Goal: Task Accomplishment & Management: Use online tool/utility

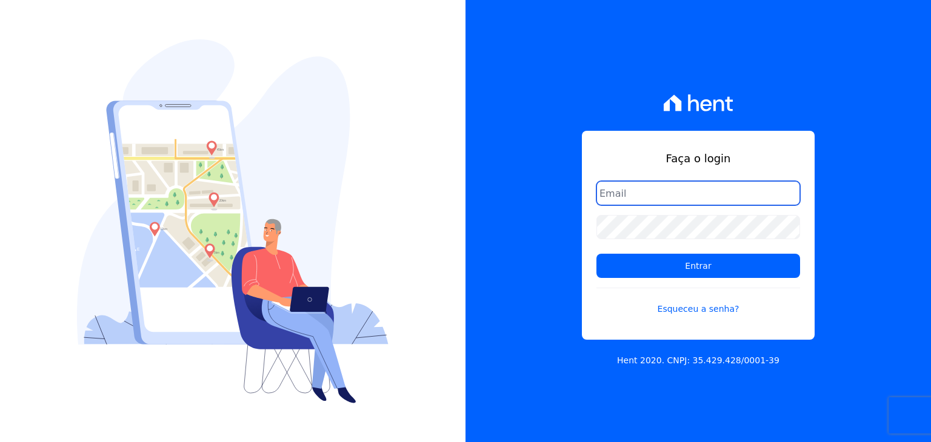
type input "[PERSON_NAME][EMAIL_ADDRESS][DOMAIN_NAME]"
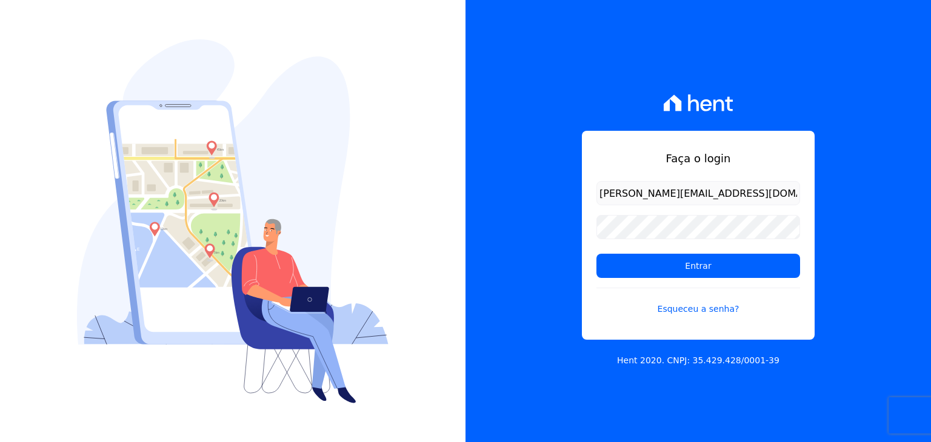
click at [630, 155] on h1 "Faça o login" at bounding box center [698, 158] width 204 height 16
click at [655, 273] on input "Entrar" at bounding box center [698, 266] width 204 height 24
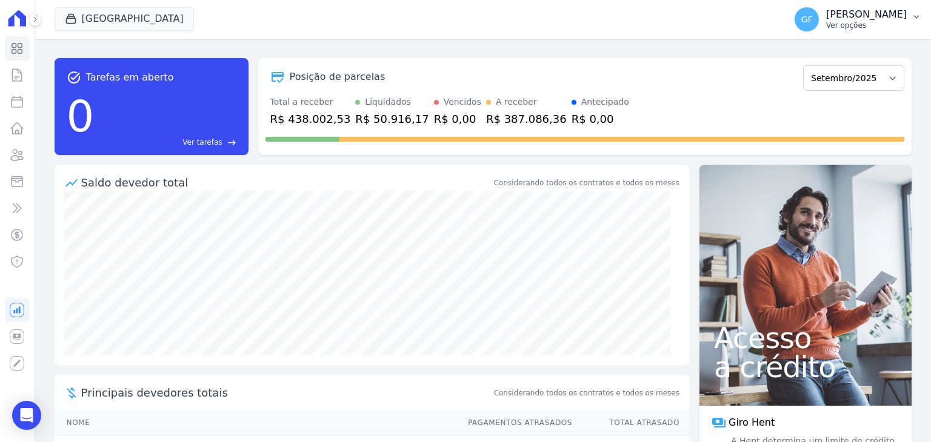
click at [867, 21] on p "Ver opções" at bounding box center [866, 26] width 81 height 10
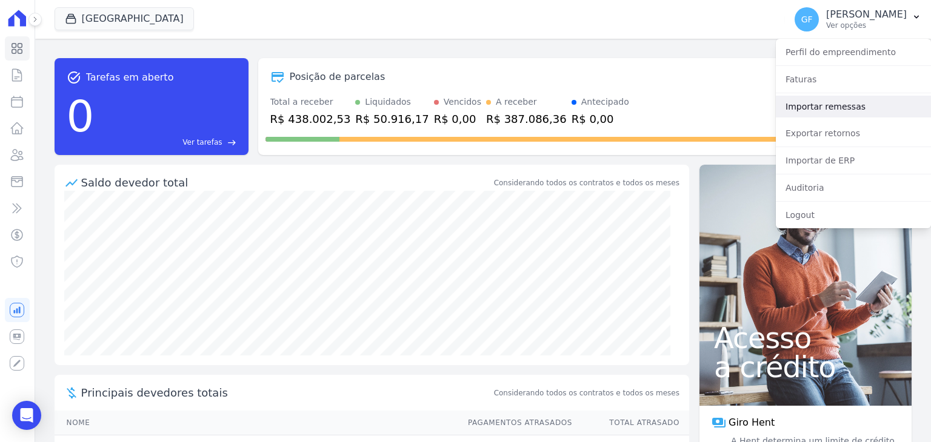
click at [816, 105] on link "Importar remessas" at bounding box center [853, 107] width 155 height 22
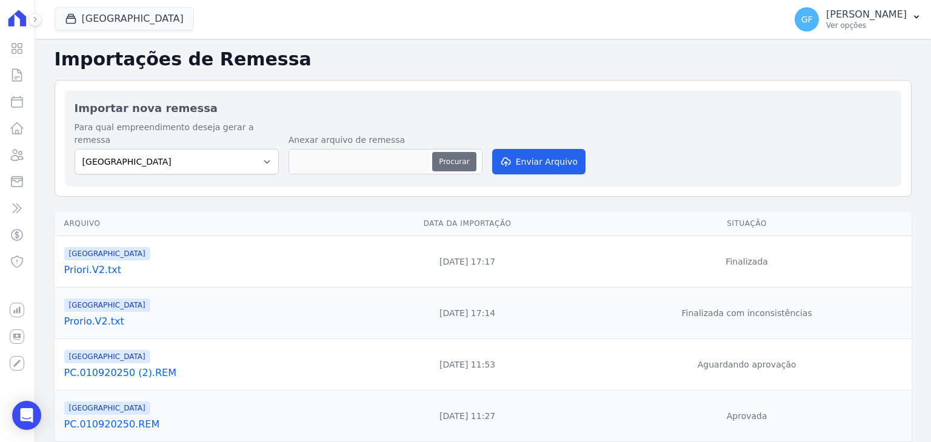
click at [453, 152] on button "Procurar" at bounding box center [454, 161] width 44 height 19
type input "PC.050920250.REM"
click at [534, 155] on button "Enviar Arquivo" at bounding box center [538, 161] width 93 height 25
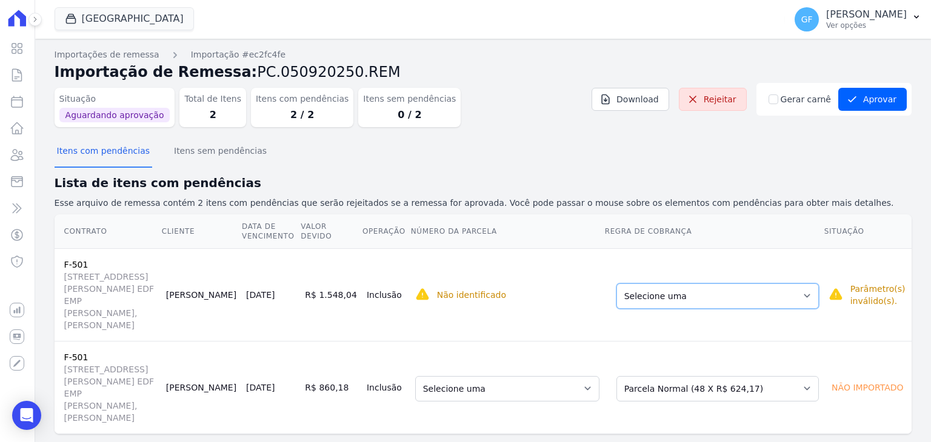
click at [769, 291] on select "Selecione uma Nova Parcela Avulsa Parcela Avulsa Existente Financiamento CEF (1…" at bounding box center [717, 296] width 202 height 25
drag, startPoint x: 665, startPoint y: 254, endPoint x: 607, endPoint y: 306, distance: 78.1
click at [665, 254] on td "Selecione uma Nova Parcela Avulsa Parcela Avulsa Existente Financiamento CEF (1…" at bounding box center [713, 294] width 219 height 93
click at [702, 376] on select "Selecione uma Nova Parcela Avulsa Parcela Avulsa Existente Financiamento CEF (1…" at bounding box center [717, 388] width 202 height 25
click at [539, 341] on td "Selecione uma 44 - 10/10/2025 - R$ 624,17 - Agendado 45 - 10/11/2025 - R$ 624,1…" at bounding box center [507, 387] width 194 height 93
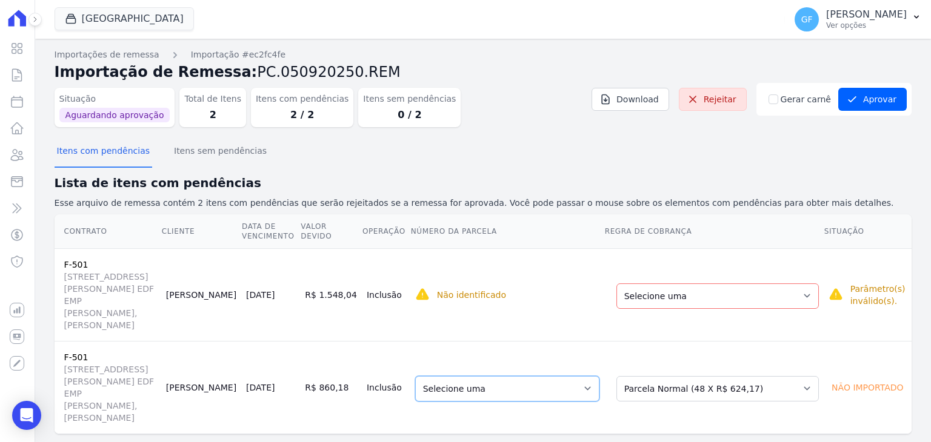
click at [539, 376] on select "Selecione uma 44 - 10/10/2025 - R$ 624,17 - Agendado 45 - 10/11/2025 - R$ 624,1…" at bounding box center [507, 388] width 184 height 25
click at [551, 238] on th "Número da Parcela" at bounding box center [507, 232] width 194 height 35
click at [785, 376] on select "Selecione uma Nova Parcela Avulsa Parcela Avulsa Existente Financiamento CEF (1…" at bounding box center [717, 388] width 202 height 25
click at [771, 376] on select "Selecione uma Nova Parcela Avulsa Parcela Avulsa Existente Financiamento CEF (1…" at bounding box center [717, 388] width 202 height 25
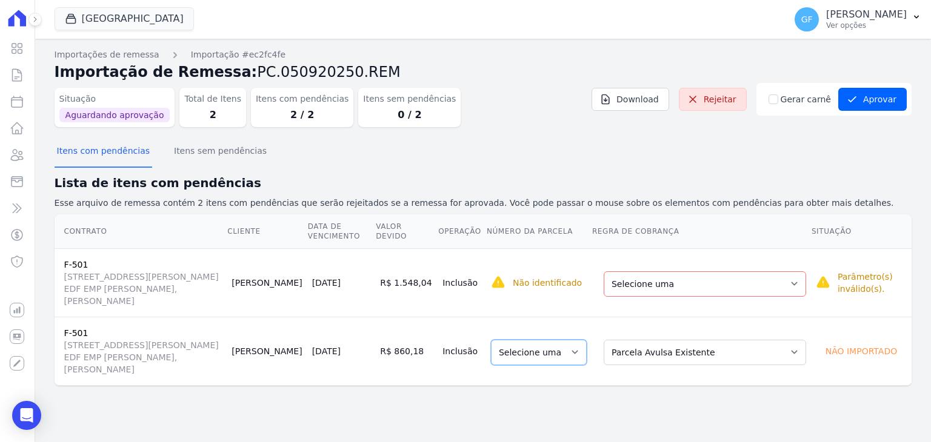
click at [556, 340] on select "Selecione uma" at bounding box center [539, 352] width 96 height 25
click at [574, 340] on select "Selecione uma" at bounding box center [539, 352] width 96 height 25
click at [587, 340] on select "Selecione uma" at bounding box center [539, 352] width 96 height 25
click at [718, 282] on select "Selecione uma Nova Parcela Avulsa Parcela Avulsa Existente Financiamento CEF (1…" at bounding box center [705, 283] width 202 height 25
click at [572, 279] on select "Selecione uma" at bounding box center [539, 283] width 96 height 25
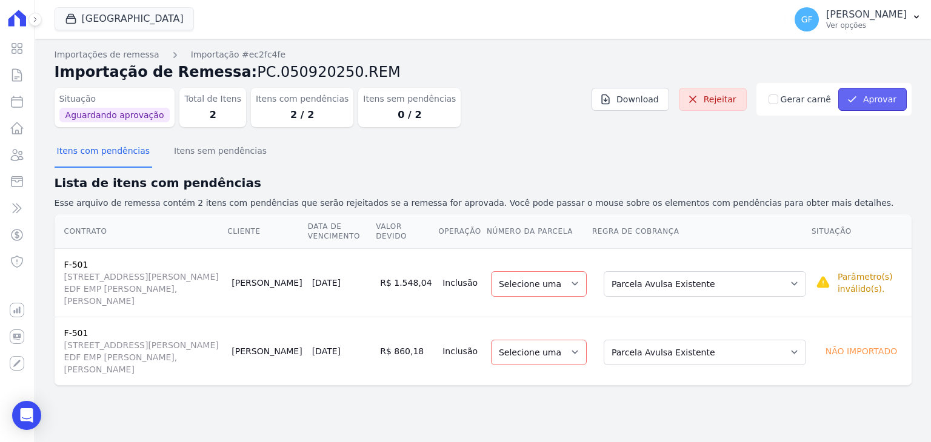
click at [880, 98] on button "Aprovar" at bounding box center [872, 99] width 68 height 23
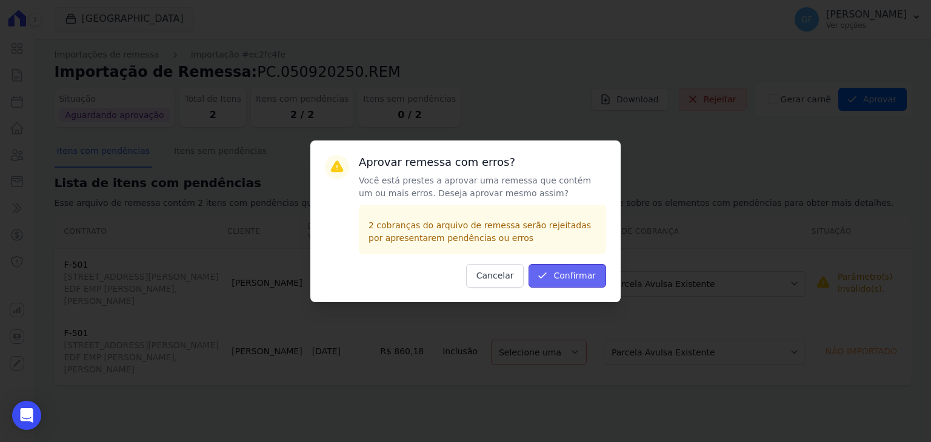
click at [576, 283] on button "Confirmar" at bounding box center [567, 276] width 78 height 24
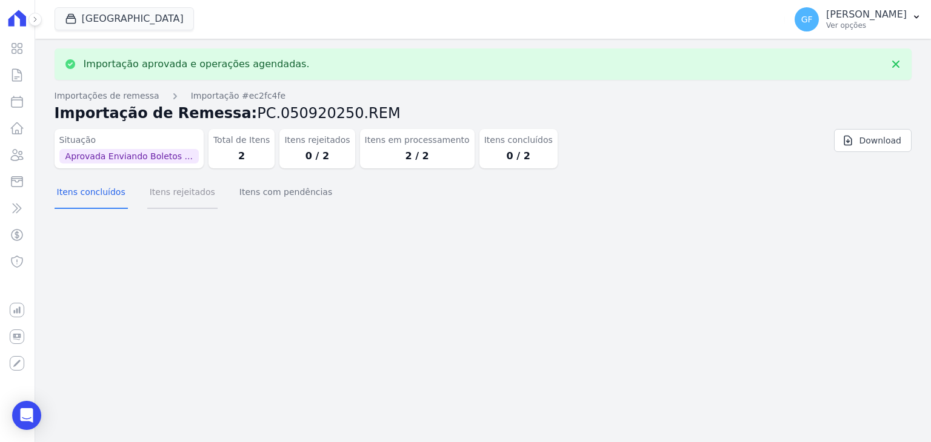
click at [191, 198] on button "Itens rejeitados" at bounding box center [182, 194] width 70 height 32
click at [275, 191] on button "Itens com pendências" at bounding box center [286, 194] width 98 height 32
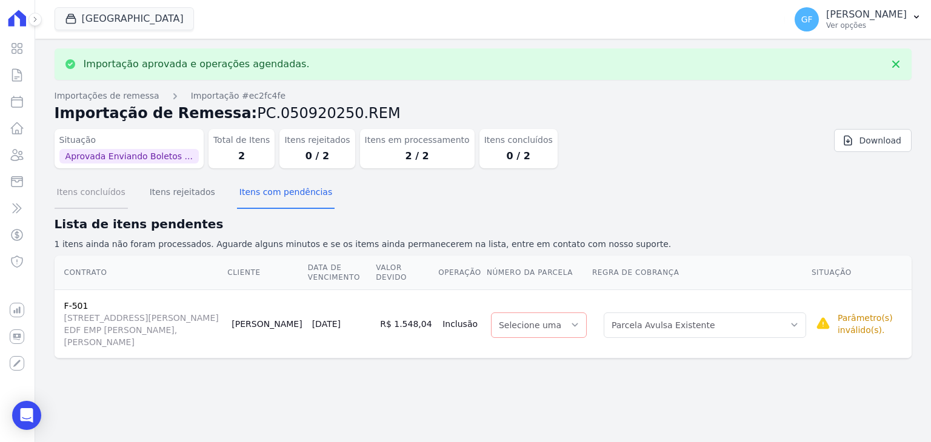
click at [98, 190] on button "Itens concluídos" at bounding box center [91, 194] width 73 height 32
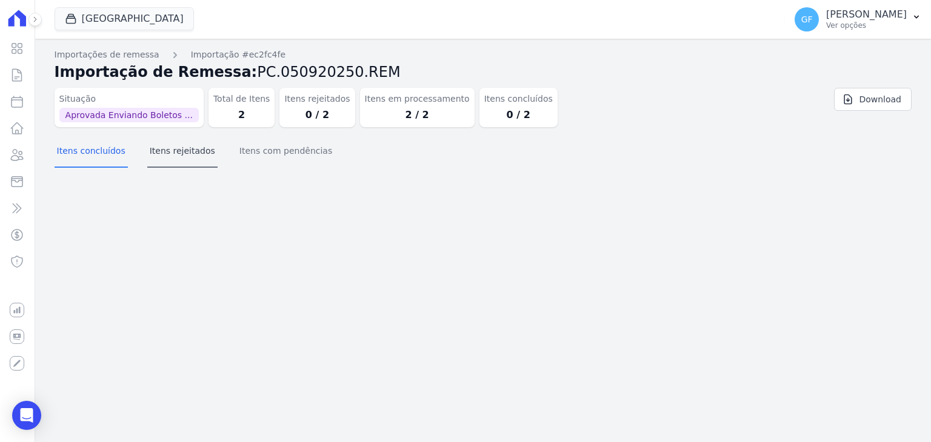
click at [189, 195] on div "Importação aprovada e operações agendadas. Importações de remessa Importação #e…" at bounding box center [483, 241] width 896 height 404
click at [219, 130] on div "Situação Aprovada Enviando Boletos ... Total de Itens 2 Itens rejeitados 0 / 2 …" at bounding box center [483, 110] width 857 height 54
click at [182, 146] on button "Itens rejeitados" at bounding box center [182, 152] width 70 height 32
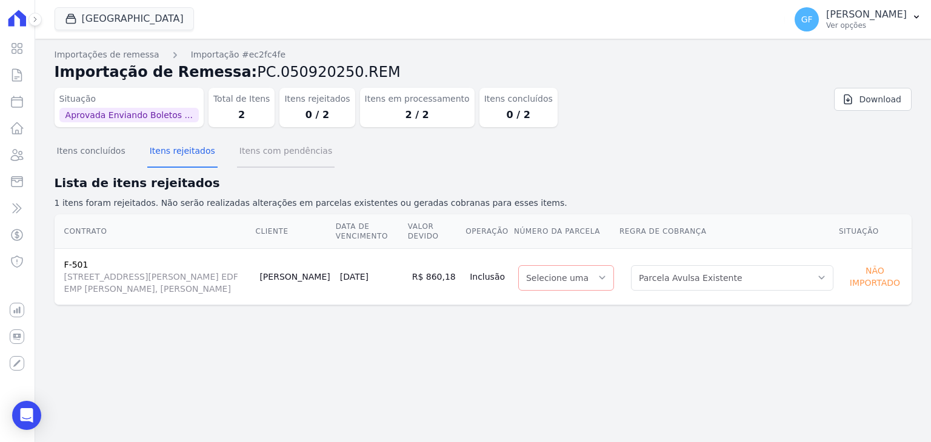
click at [251, 156] on button "Itens com pendências" at bounding box center [286, 152] width 98 height 32
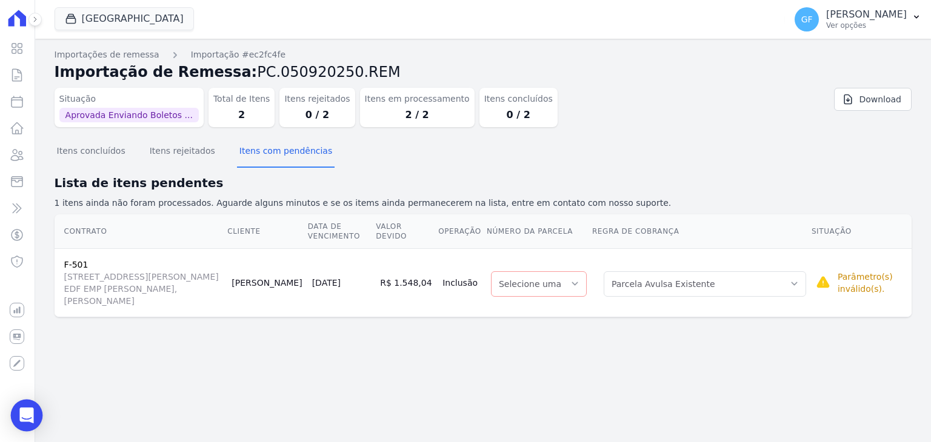
click at [21, 411] on icon "Open Intercom Messenger" at bounding box center [27, 416] width 16 height 16
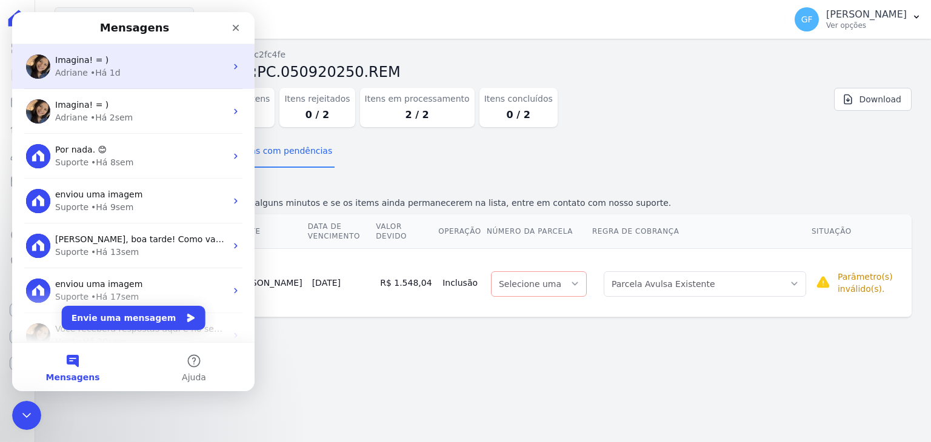
click at [80, 71] on div "Adriane" at bounding box center [71, 73] width 33 height 13
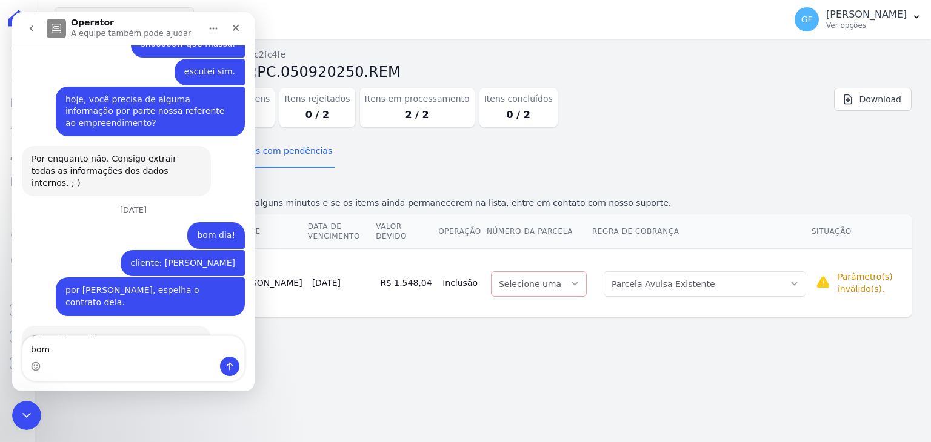
scroll to position [5515, 0]
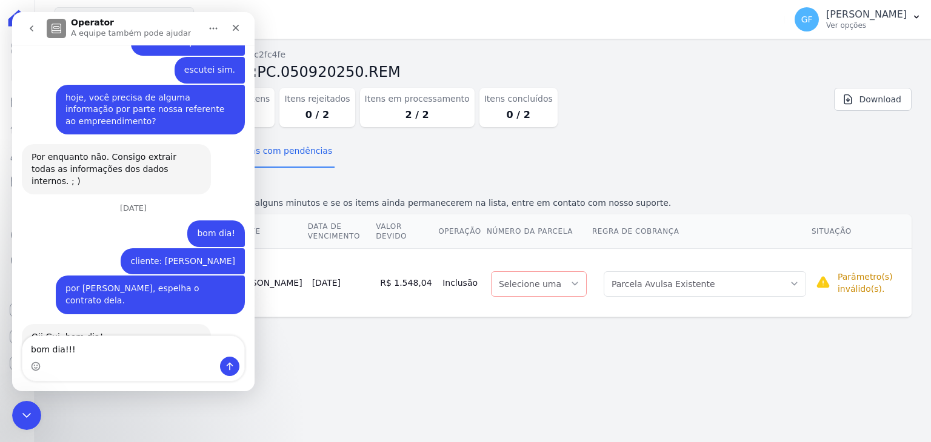
type textarea "bom dia!!!!"
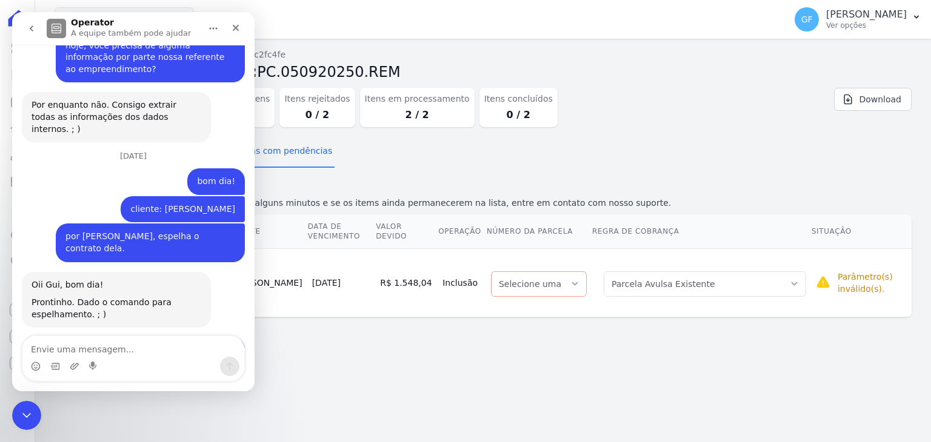
scroll to position [5641, 0]
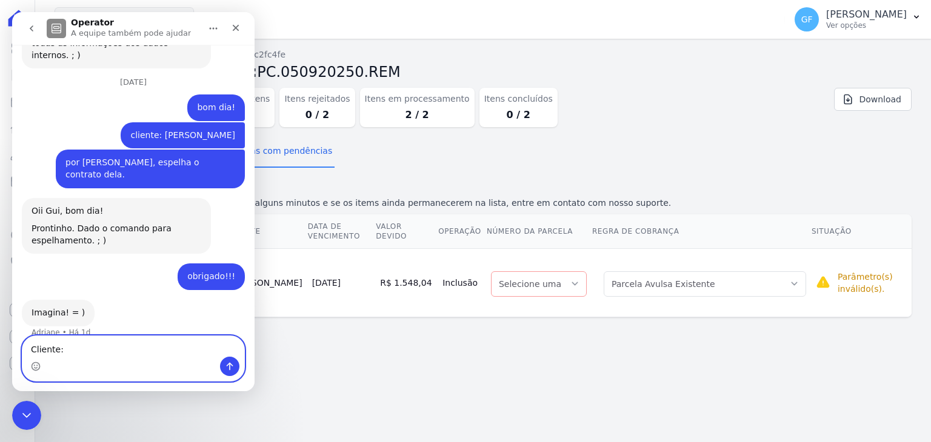
paste textarea "[PERSON_NAME]"
type textarea "Cliente: [PERSON_NAME]"
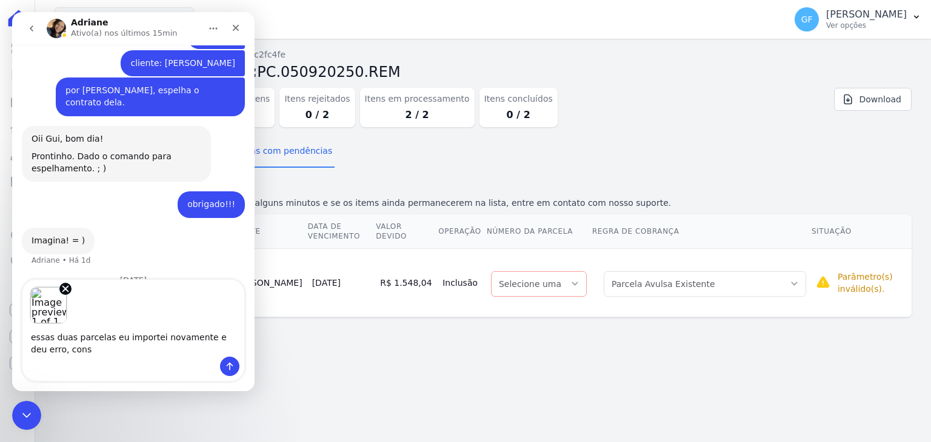
scroll to position [5725, 0]
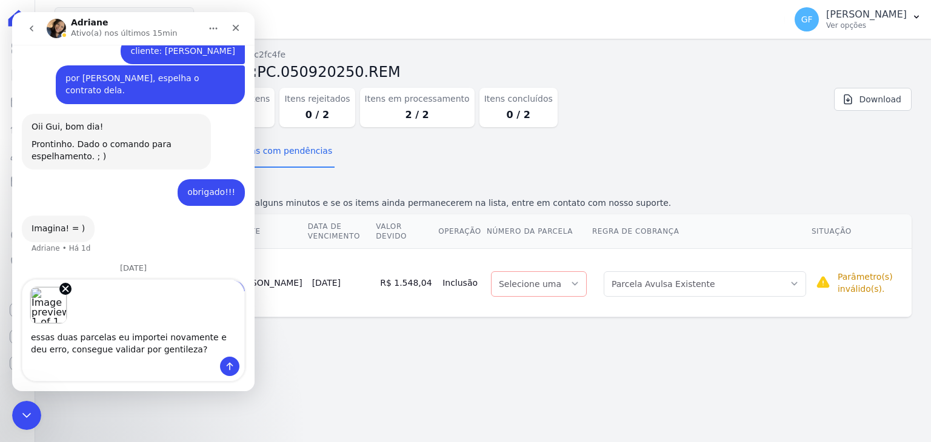
type textarea "essas duas parcelas eu importei novamente e deu erro, consegue validar por gent…"
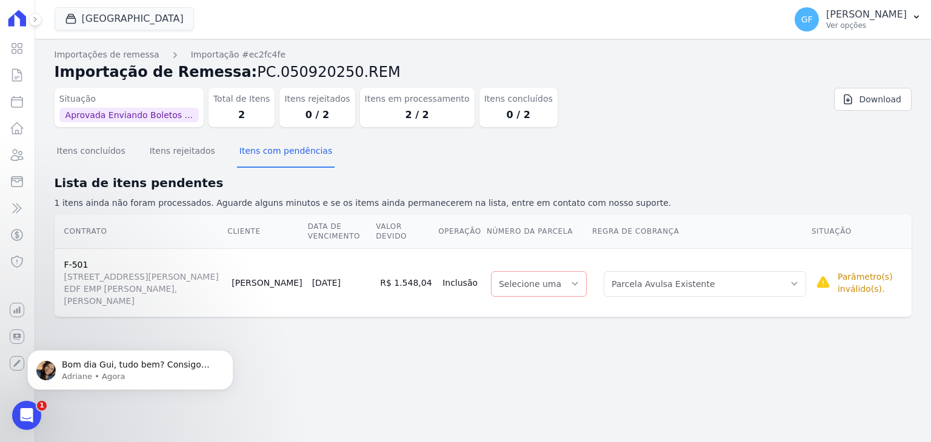
scroll to position [5816, 0]
click at [861, 35] on button "GF Guilherme Farias Ver opções" at bounding box center [858, 19] width 146 height 34
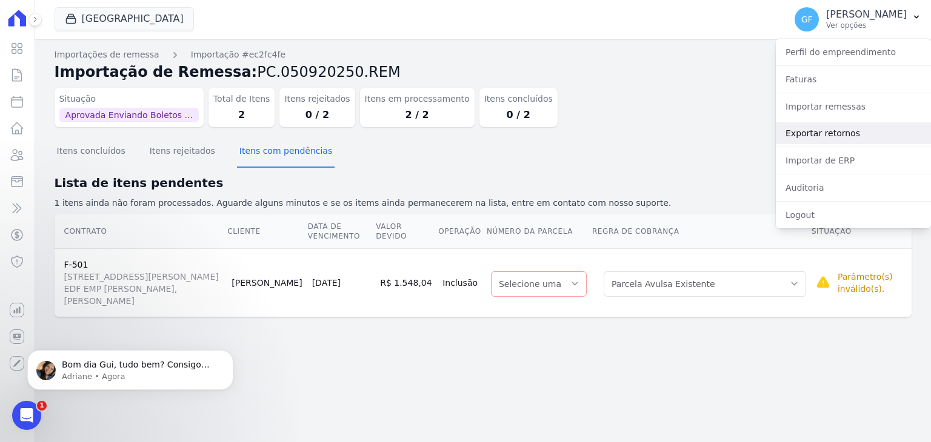
click at [806, 139] on link "Exportar retornos" at bounding box center [853, 133] width 155 height 22
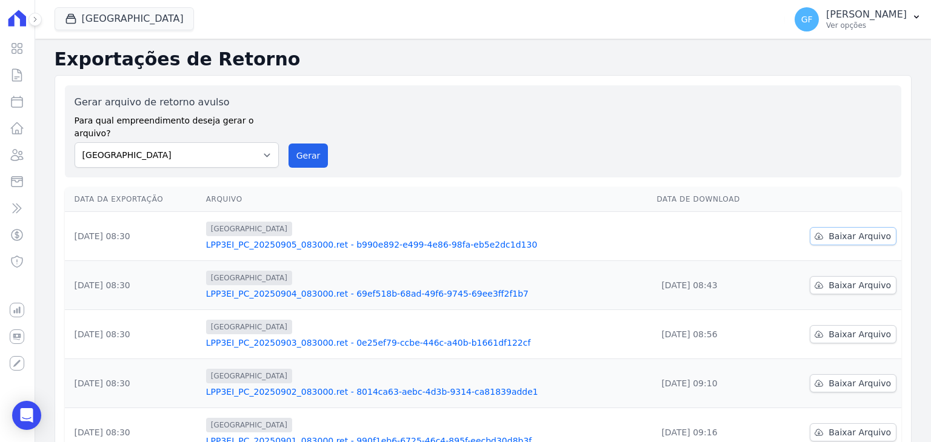
click at [840, 230] on span "Baixar Arquivo" at bounding box center [859, 236] width 62 height 12
click at [870, 27] on p "Ver opções" at bounding box center [866, 26] width 81 height 10
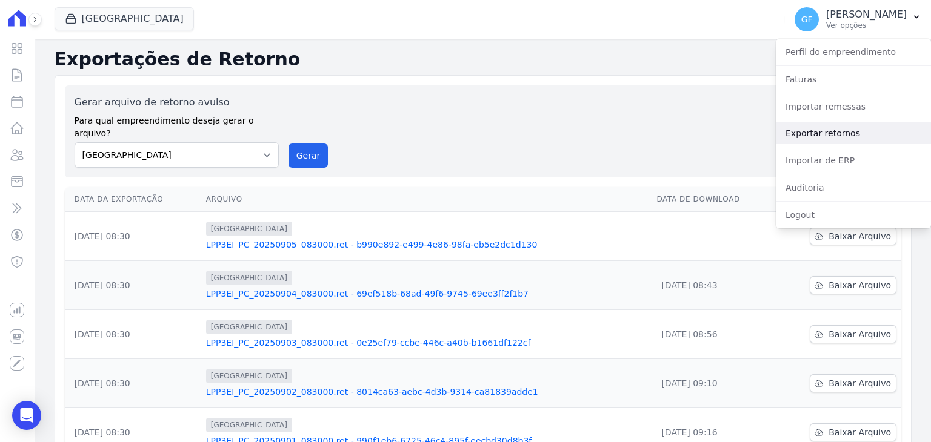
click at [801, 129] on link "Exportar retornos" at bounding box center [853, 133] width 155 height 22
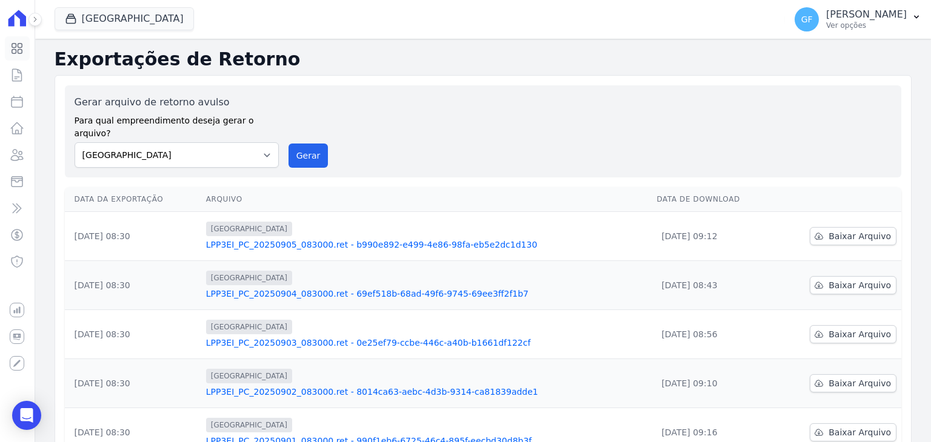
click at [15, 46] on icon at bounding box center [17, 48] width 15 height 15
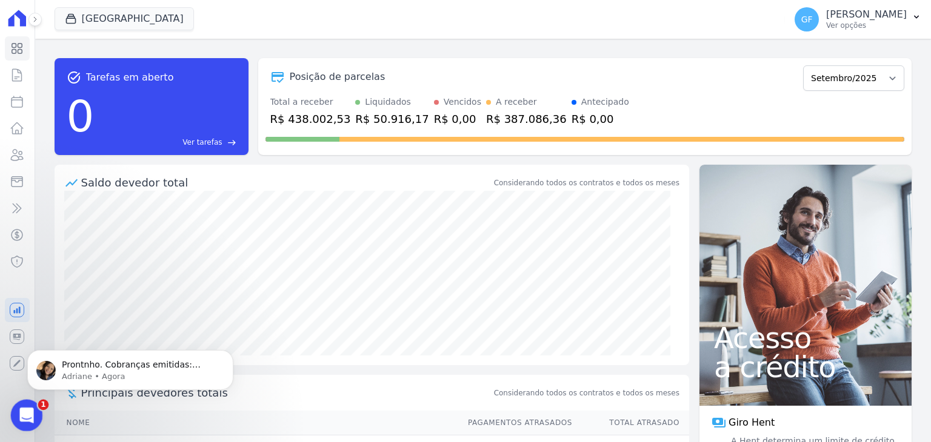
click at [26, 421] on icon "Abertura do Messenger da Intercom" at bounding box center [25, 414] width 20 height 20
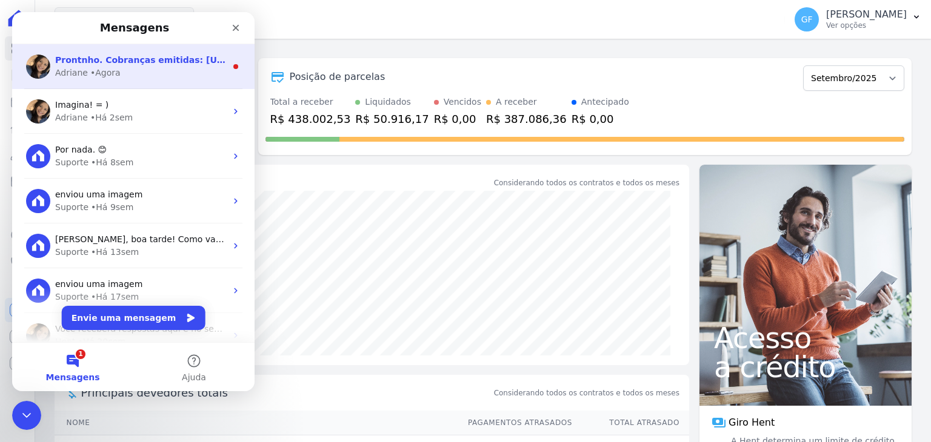
click at [90, 55] on span "Prontnho. Cobranças emitidas: [URL][DOMAIN_NAME]" at bounding box center [183, 60] width 257 height 10
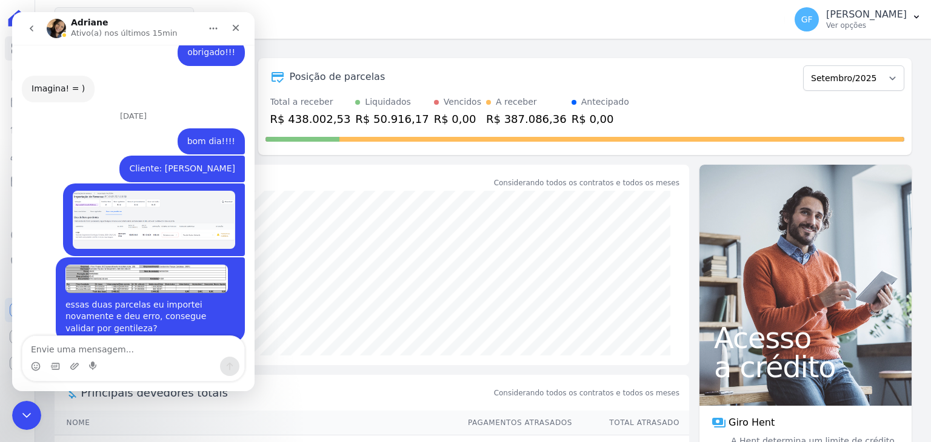
scroll to position [5880, 0]
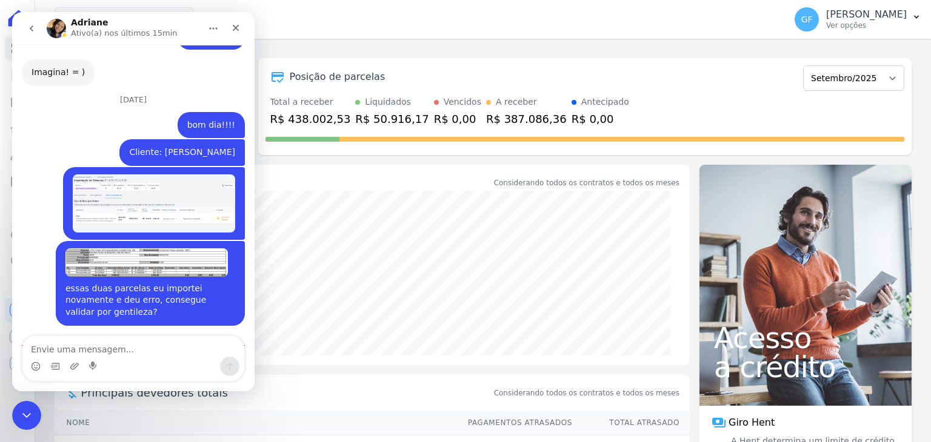
click at [107, 421] on link "[URL][DOMAIN_NAME]" at bounding box center [109, 432] width 154 height 22
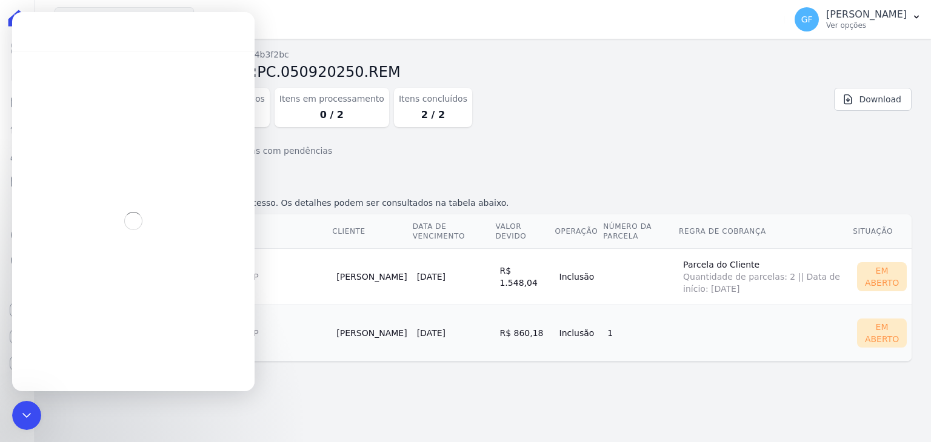
click at [356, 367] on section "Itens concluídos Itens rejeitados Itens com pendências Lista de itens concluído…" at bounding box center [483, 259] width 857 height 244
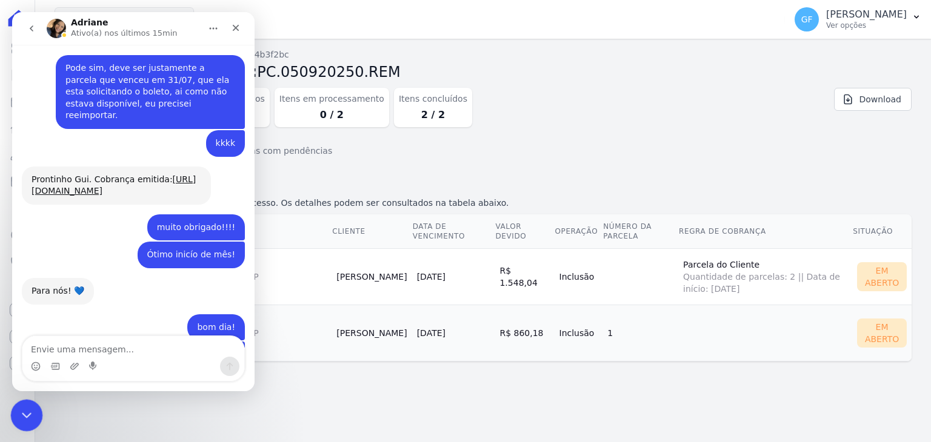
scroll to position [3861, 0]
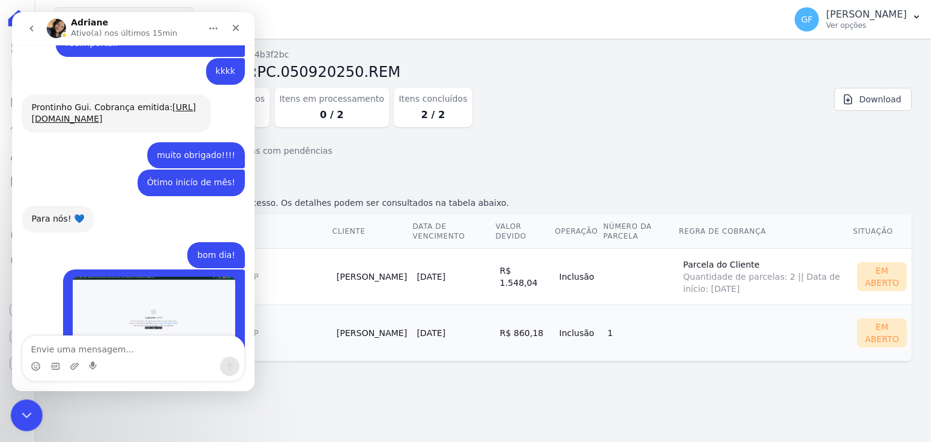
click at [19, 407] on icon "Encerramento do Messenger da Intercom" at bounding box center [25, 414] width 15 height 15
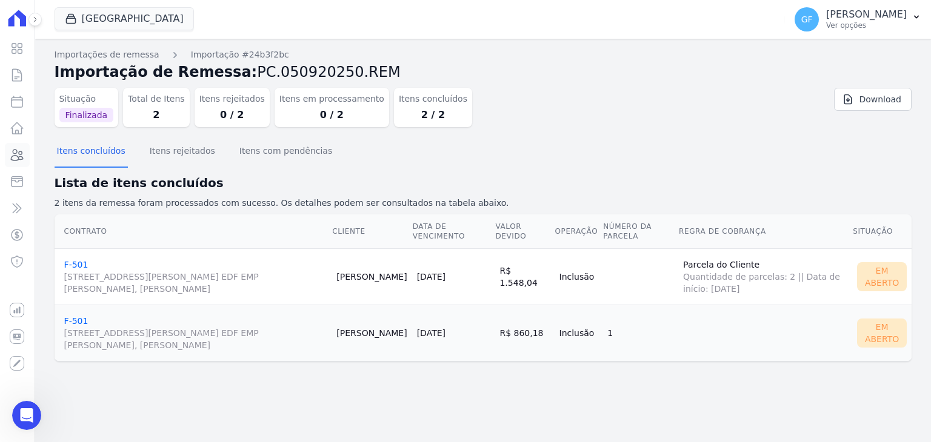
scroll to position [5842, 0]
click at [15, 153] on icon at bounding box center [18, 155] width 12 height 11
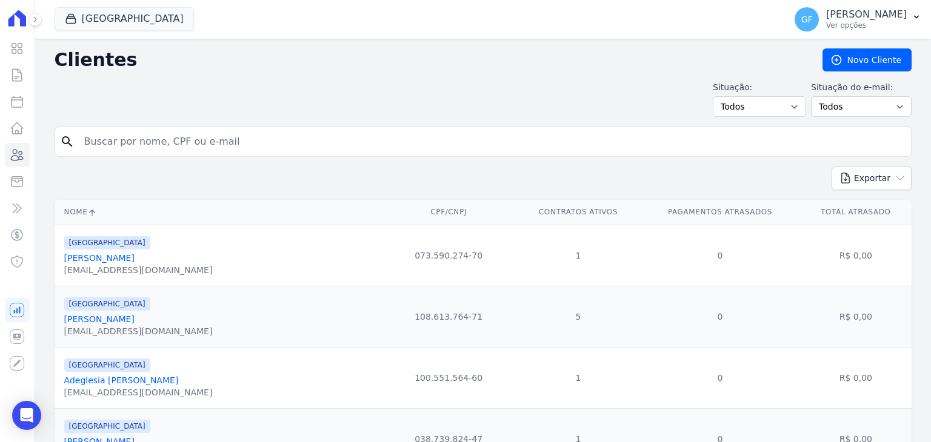
click at [182, 127] on div "search" at bounding box center [483, 142] width 857 height 30
click at [189, 140] on input "search" at bounding box center [491, 142] width 829 height 24
type input "[PERSON_NAME]"
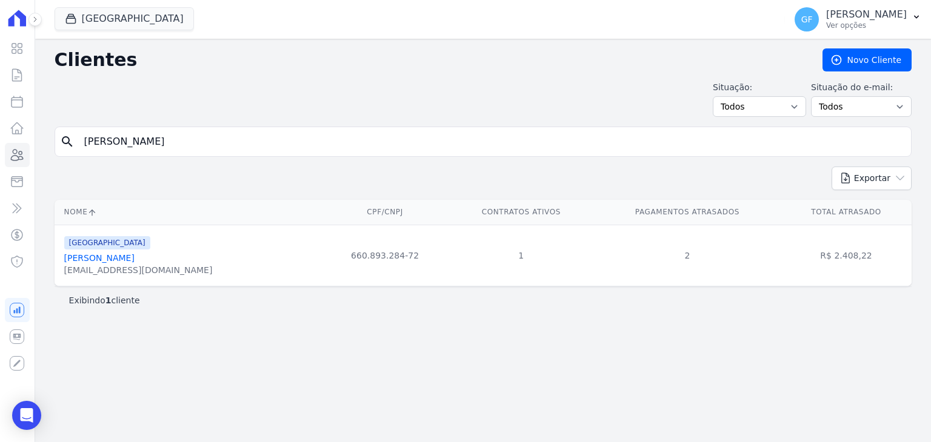
click at [121, 254] on link "[PERSON_NAME]" at bounding box center [99, 258] width 70 height 10
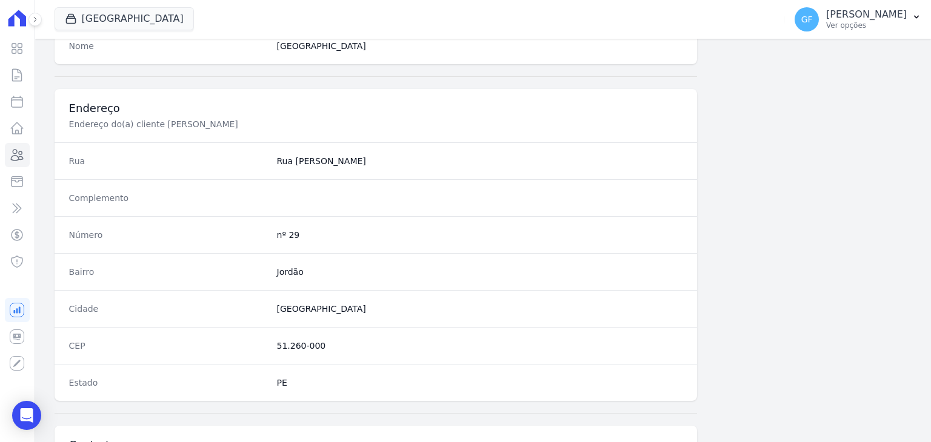
scroll to position [688, 0]
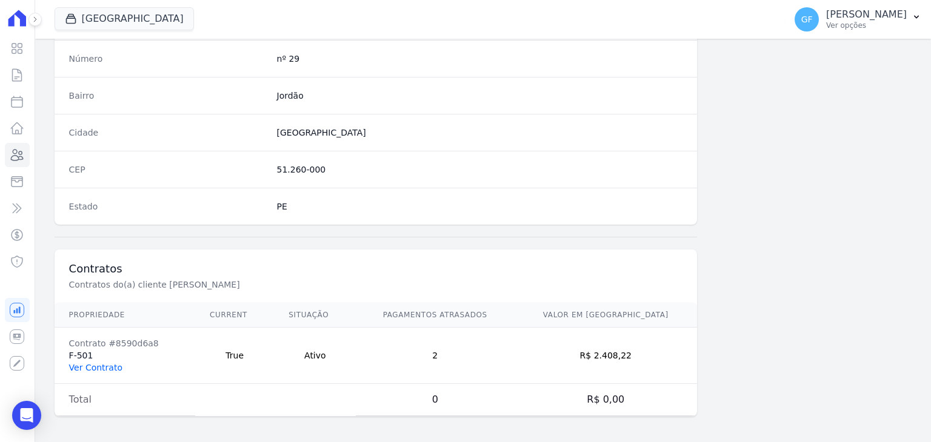
click at [112, 363] on link "Ver Contrato" at bounding box center [95, 368] width 53 height 10
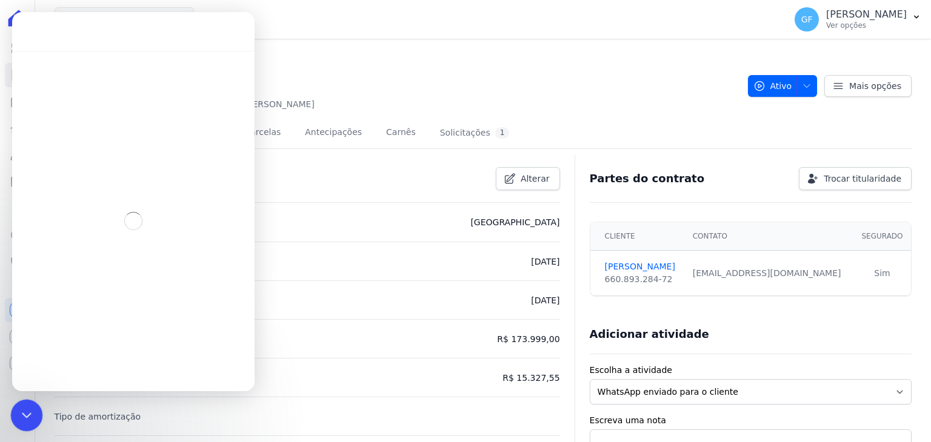
click at [25, 409] on icon "Encerramento do Messenger da Intercom" at bounding box center [25, 414] width 15 height 15
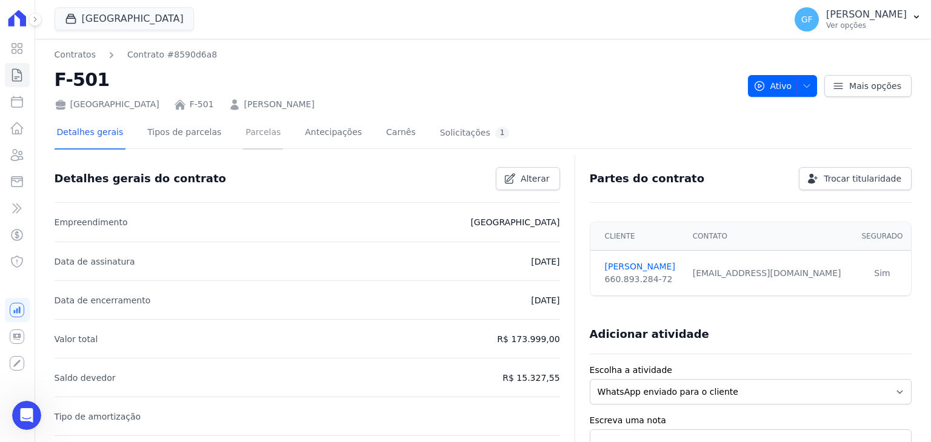
click at [243, 133] on link "Parcelas" at bounding box center [263, 134] width 40 height 32
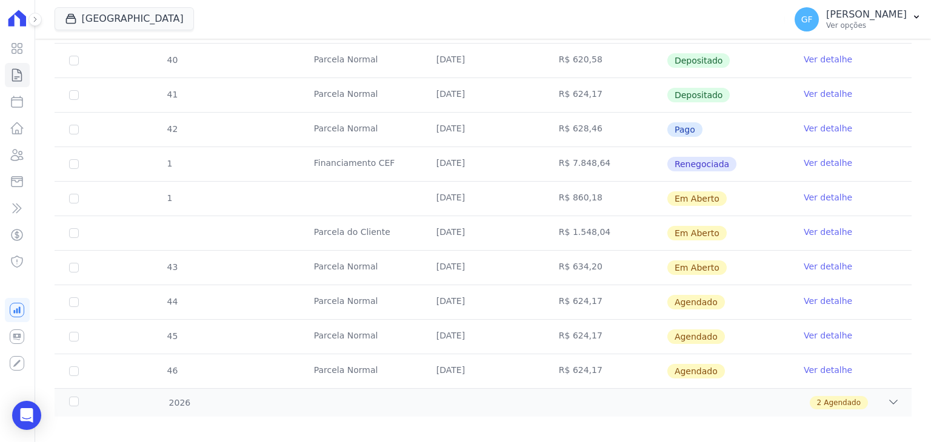
scroll to position [478, 0]
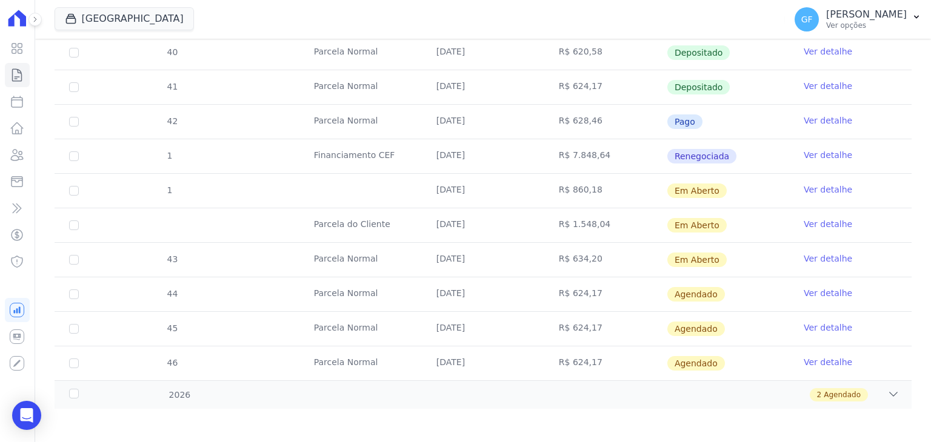
drag, startPoint x: 430, startPoint y: 185, endPoint x: 707, endPoint y: 221, distance: 279.8
click at [707, 221] on tbody "35 [GEOGRAPHIC_DATA] [DATE] R$ 604,47 Pago Ver detalhe 36 [GEOGRAPHIC_DATA] [DA…" at bounding box center [483, 122] width 857 height 518
click at [744, 195] on td "Em Aberto" at bounding box center [728, 191] width 122 height 34
click at [807, 188] on link "Ver detalhe" at bounding box center [828, 190] width 48 height 12
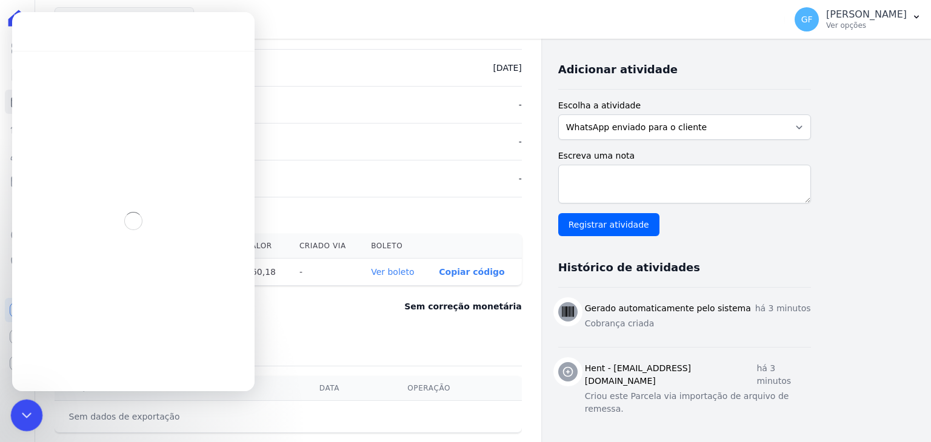
drag, startPoint x: 12, startPoint y: 416, endPoint x: 250, endPoint y: 745, distance: 405.7
click at [10, 417] on html at bounding box center [24, 413] width 29 height 29
click at [39, 407] on div "Encerramento do Messenger da Intercom" at bounding box center [24, 413] width 29 height 29
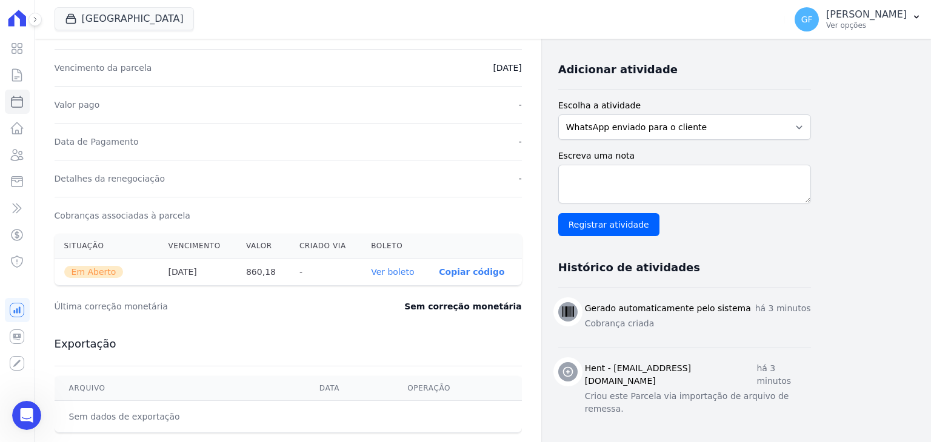
click at [394, 271] on link "Ver boleto" at bounding box center [392, 272] width 43 height 10
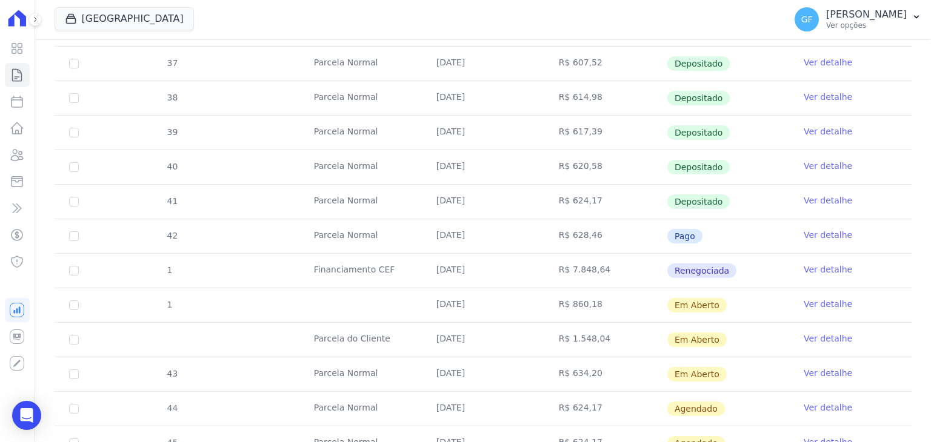
scroll to position [478, 0]
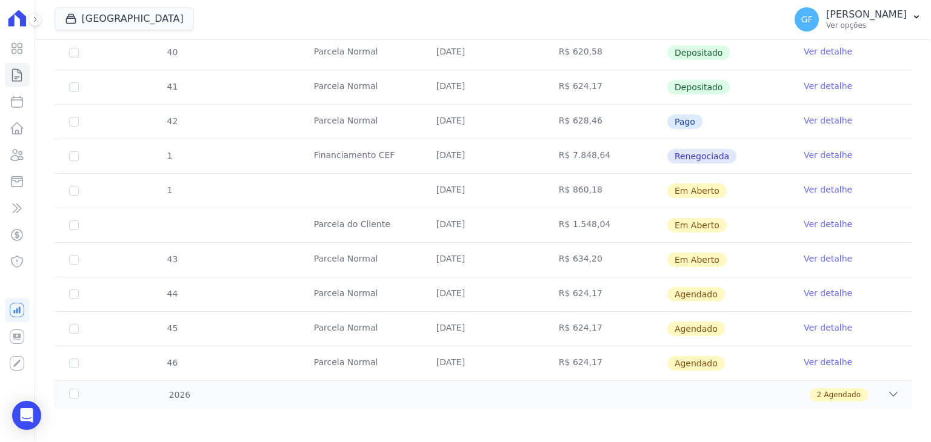
click at [808, 221] on link "Ver detalhe" at bounding box center [828, 224] width 48 height 12
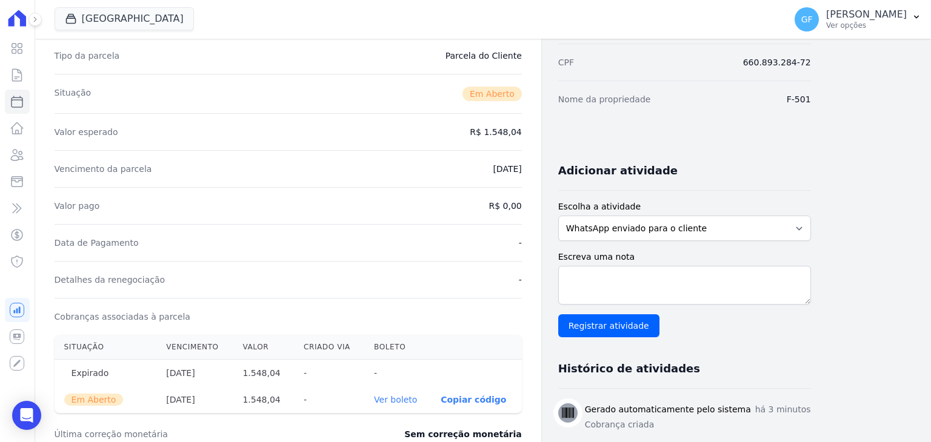
scroll to position [242, 0]
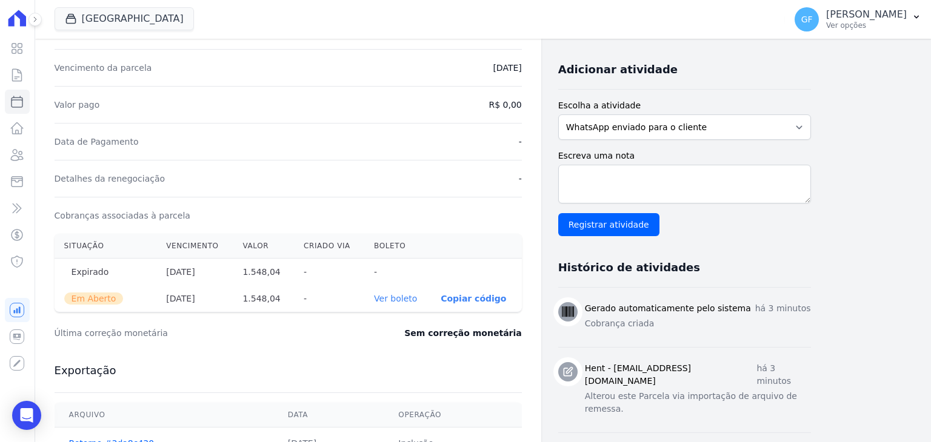
click at [406, 299] on link "Ver boleto" at bounding box center [395, 299] width 43 height 10
click at [25, 422] on div "Open Intercom Messenger" at bounding box center [27, 416] width 32 height 32
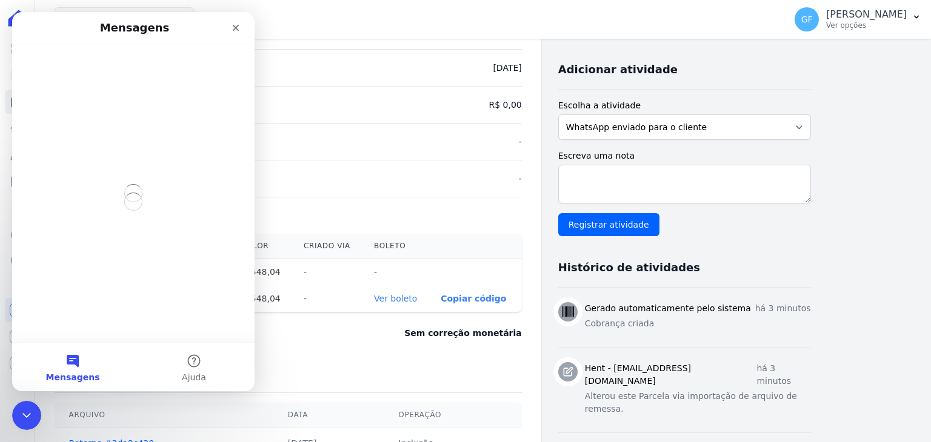
scroll to position [0, 0]
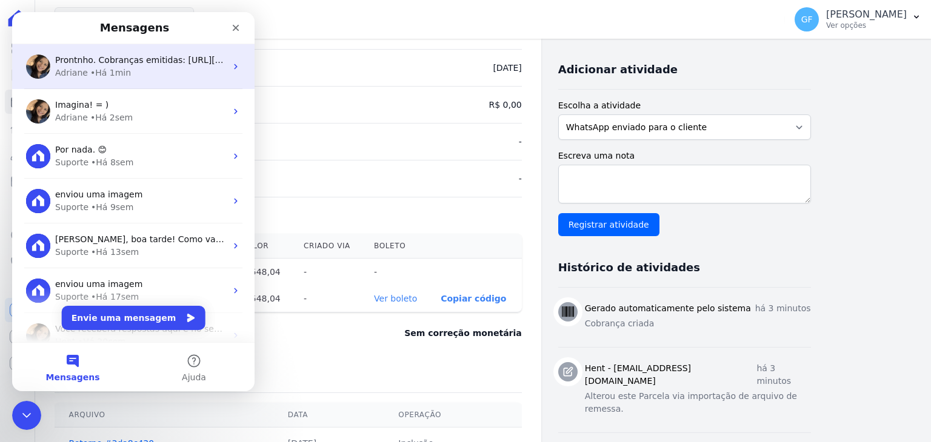
click at [124, 50] on div "Prontnho. Cobranças emitidas: [URL][DOMAIN_NAME] Adriane • Há 1min" at bounding box center [133, 66] width 242 height 45
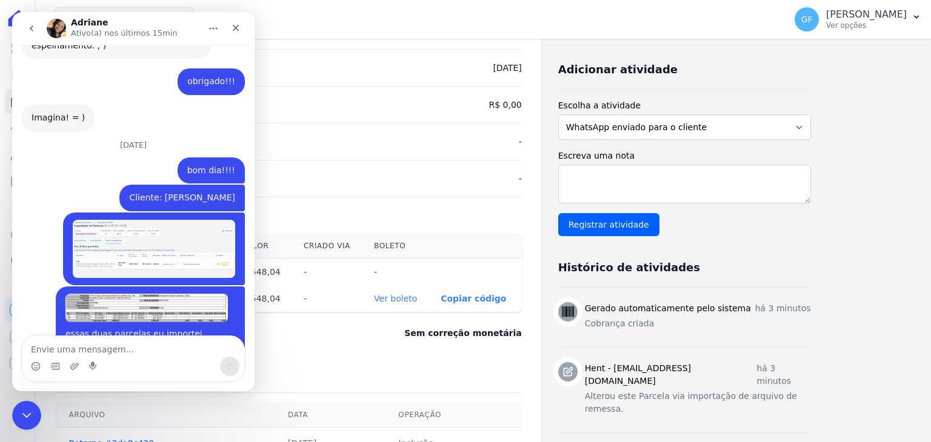
scroll to position [5859, 0]
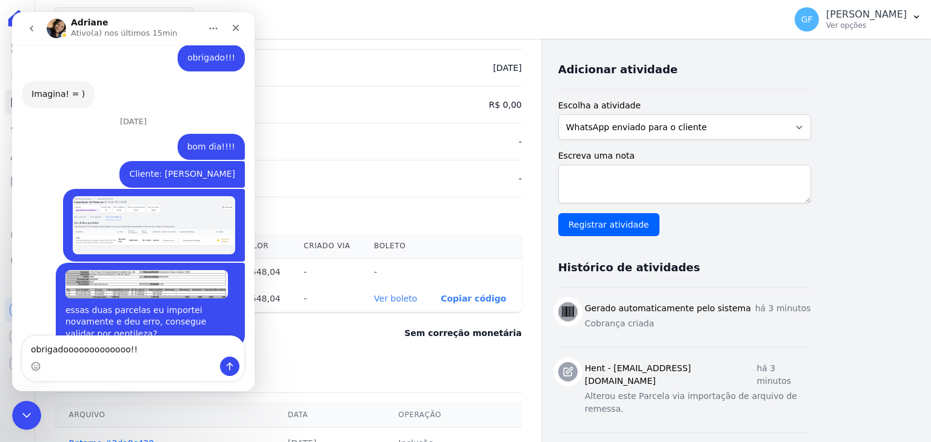
type textarea "obrigadooooooooooooo!!!"
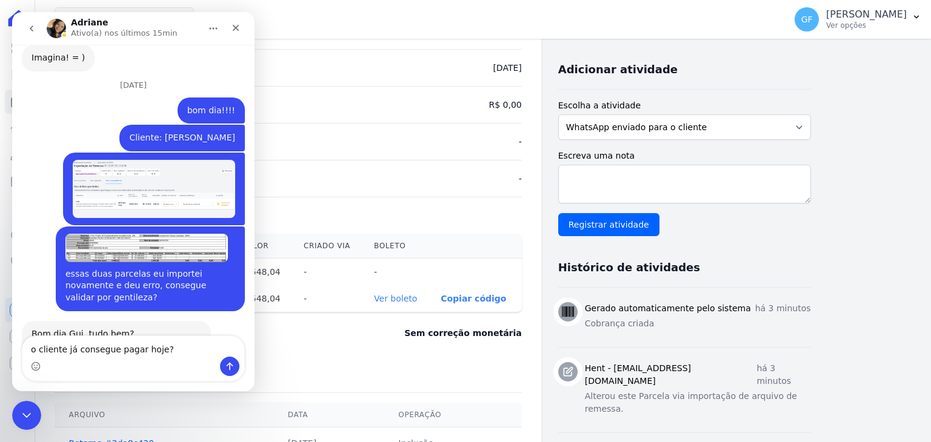
type textarea "o cliente já consegue pagar hoje?"
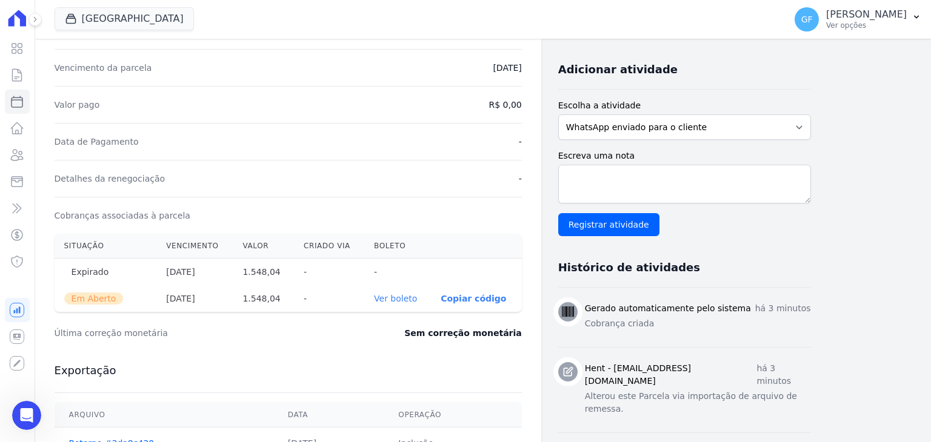
scroll to position [5970, 0]
click at [28, 50] on link "Visão Geral" at bounding box center [17, 48] width 25 height 24
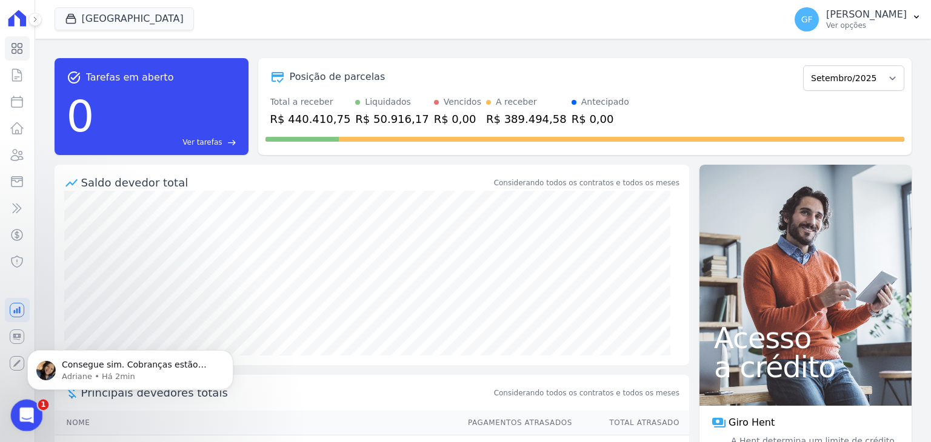
click at [33, 415] on icon "Abertura do Messenger da Intercom" at bounding box center [25, 414] width 20 height 20
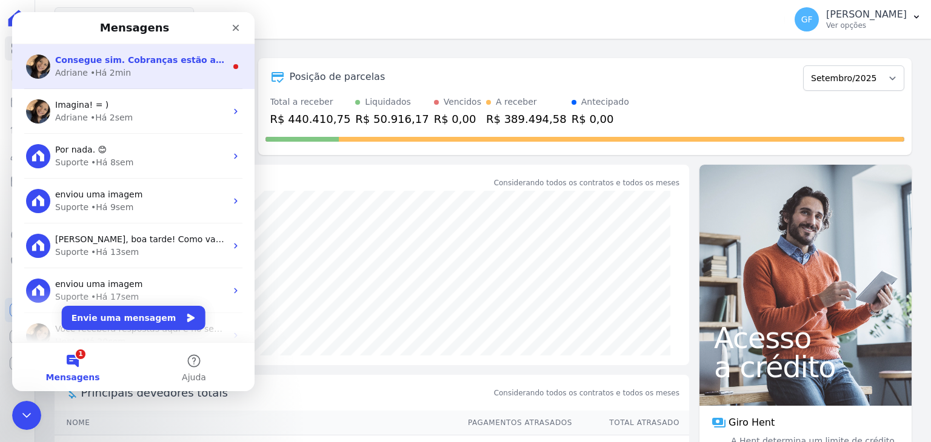
click at [78, 76] on div "Adriane" at bounding box center [71, 73] width 33 height 13
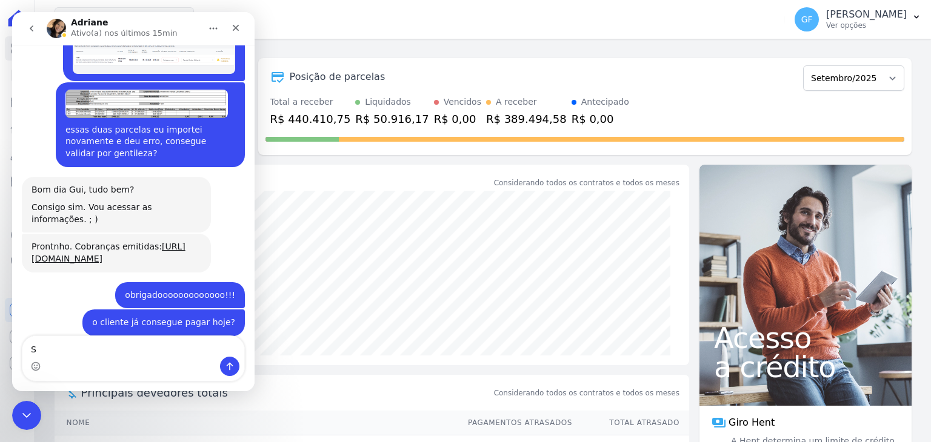
scroll to position [5992, 0]
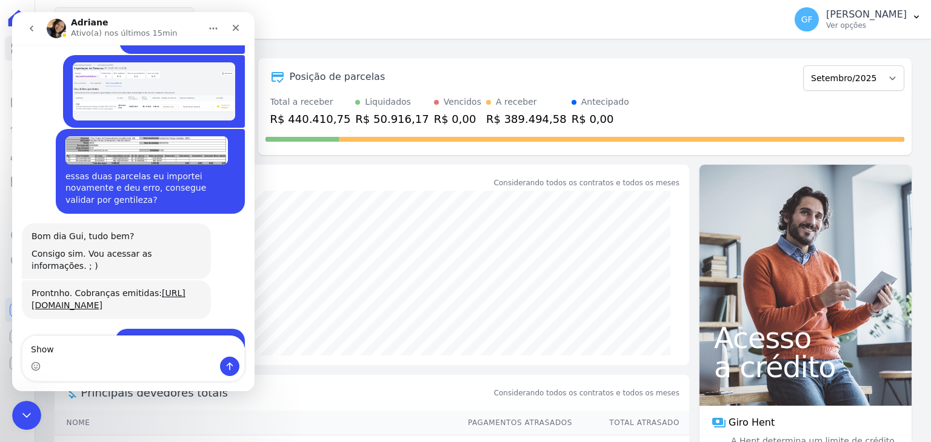
type textarea "Show!"
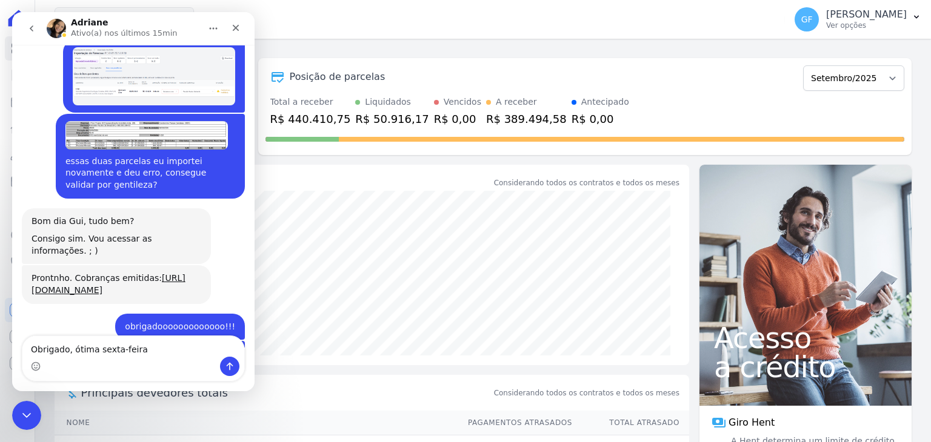
type textarea "Obrigado, ótima sexta-feira!"
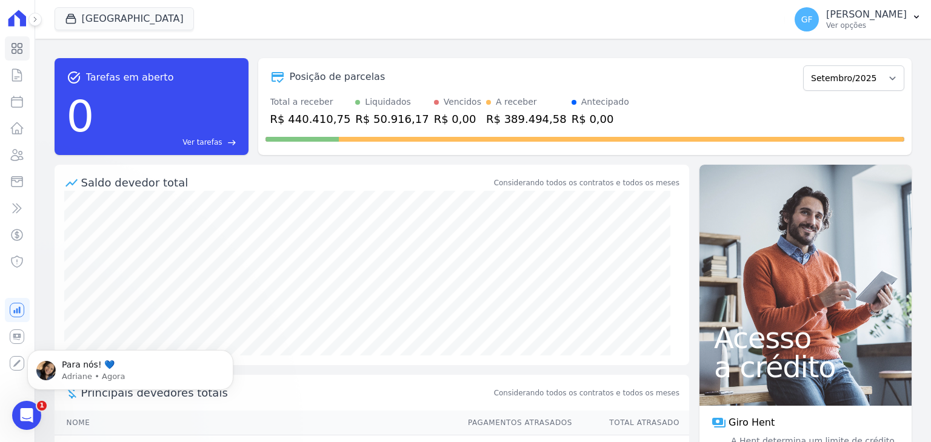
scroll to position [0, 0]
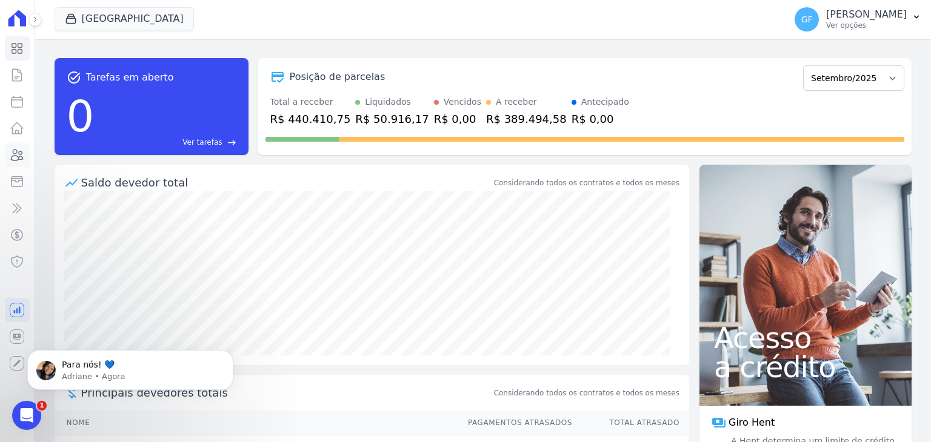
click at [18, 158] on icon at bounding box center [17, 155] width 15 height 15
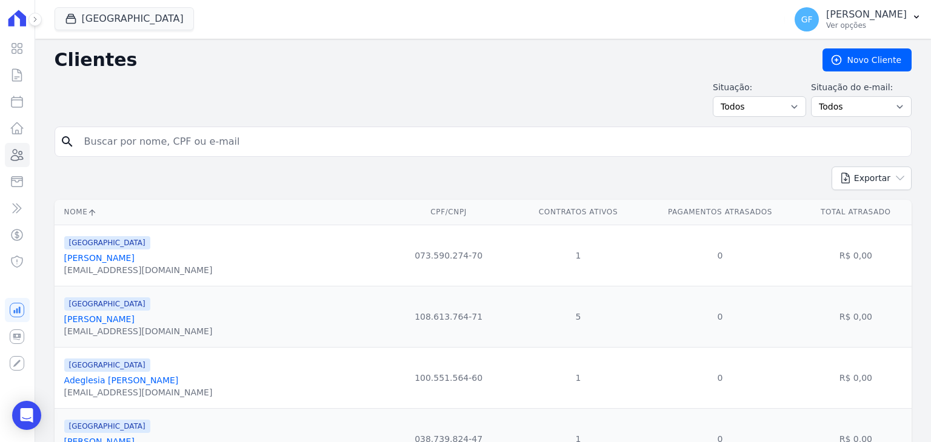
click at [218, 144] on input "search" at bounding box center [491, 142] width 829 height 24
type input "isis santan"
click at [831, 167] on button "Exportar" at bounding box center [871, 179] width 80 height 24
click at [218, 144] on input "isis santan" at bounding box center [491, 142] width 829 height 24
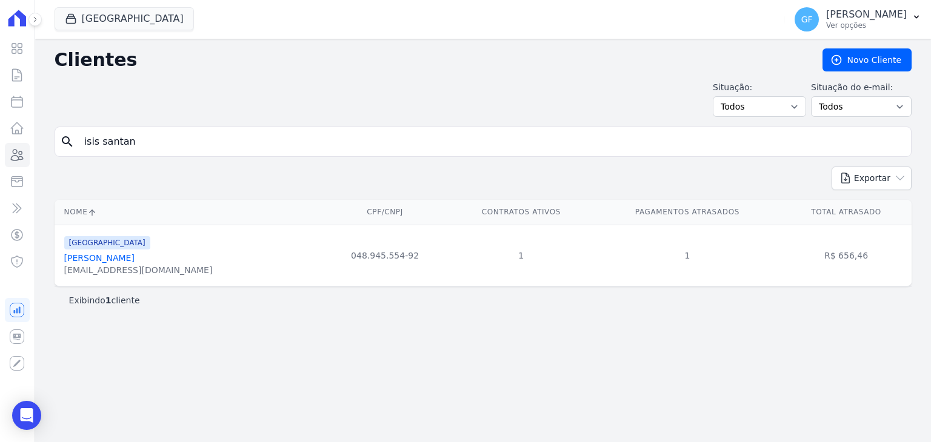
click at [112, 258] on link "[PERSON_NAME]" at bounding box center [99, 258] width 70 height 10
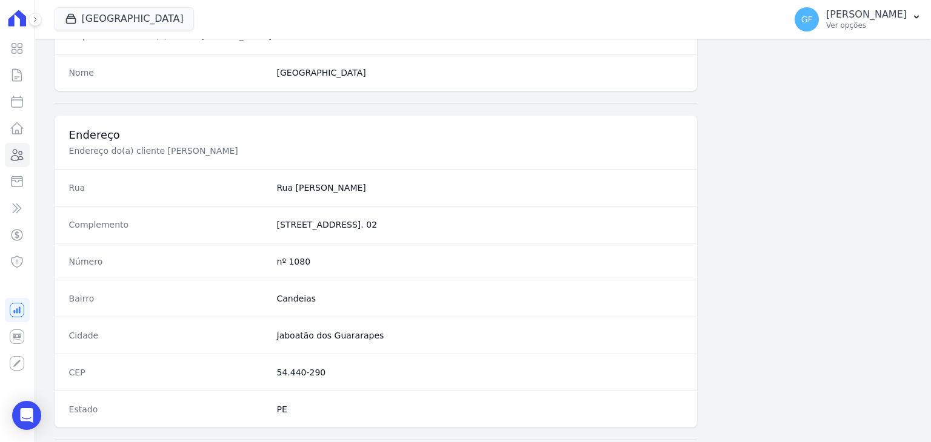
scroll to position [688, 0]
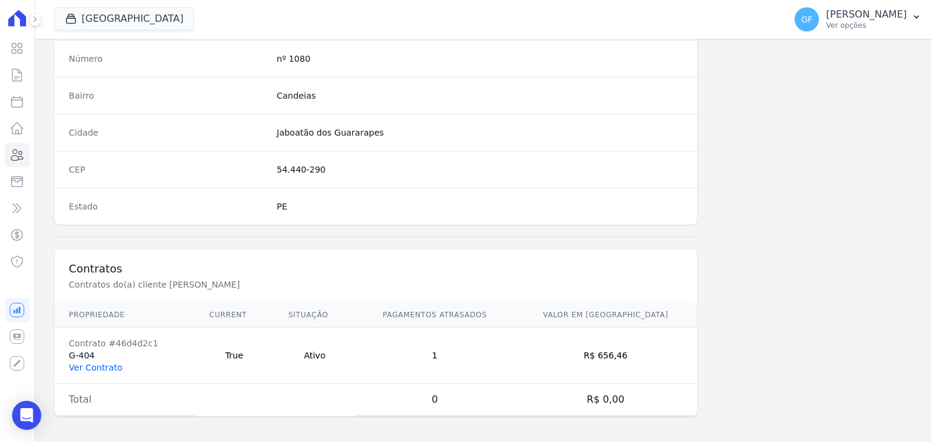
click at [93, 366] on link "Ver Contrato" at bounding box center [95, 368] width 53 height 10
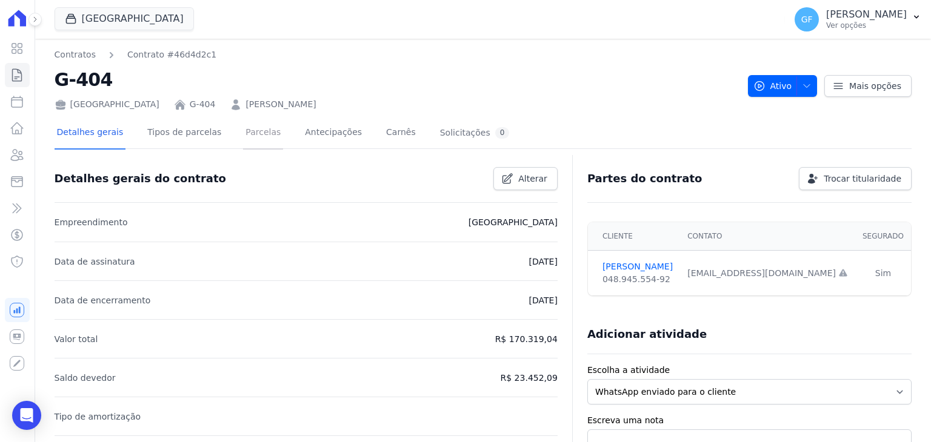
click at [243, 130] on link "Parcelas" at bounding box center [263, 134] width 40 height 32
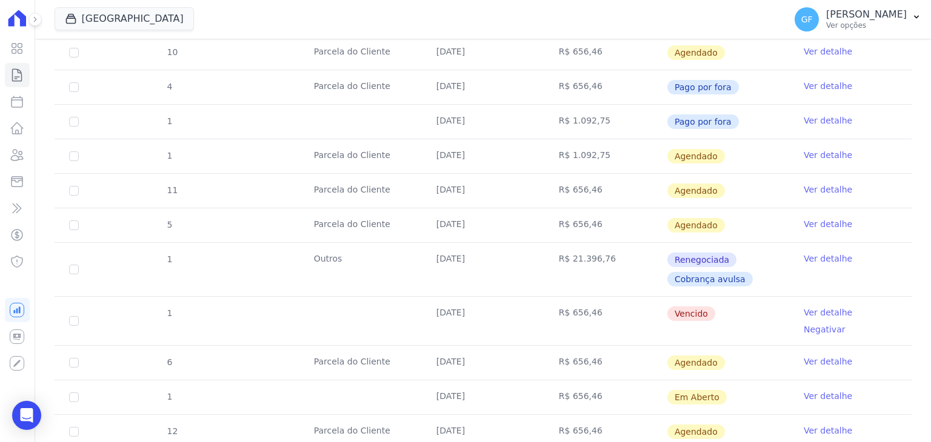
scroll to position [1151, 0]
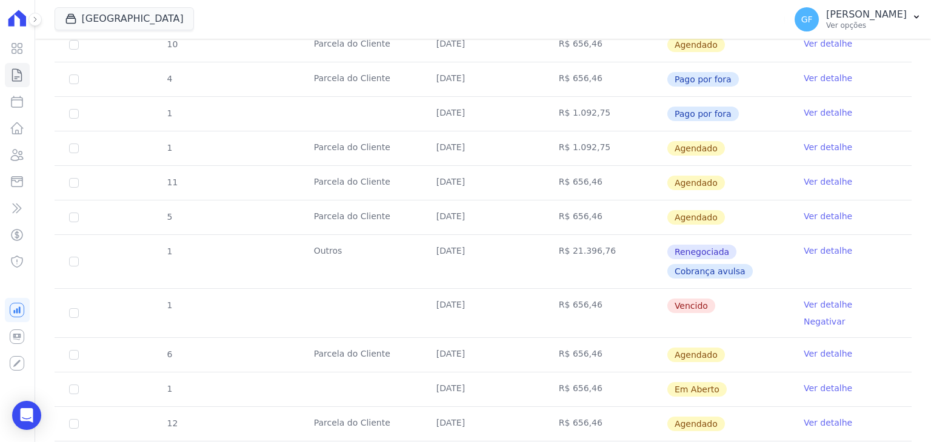
drag, startPoint x: 424, startPoint y: 215, endPoint x: 712, endPoint y: 222, distance: 287.9
click at [712, 288] on tr "1 [DATE] R$ 656,46 [GEOGRAPHIC_DATA] Ver detalhe Negativar" at bounding box center [483, 312] width 857 height 49
click at [737, 289] on td "Vencido" at bounding box center [728, 313] width 122 height 48
click at [805, 299] on link "Ver detalhe" at bounding box center [828, 305] width 48 height 12
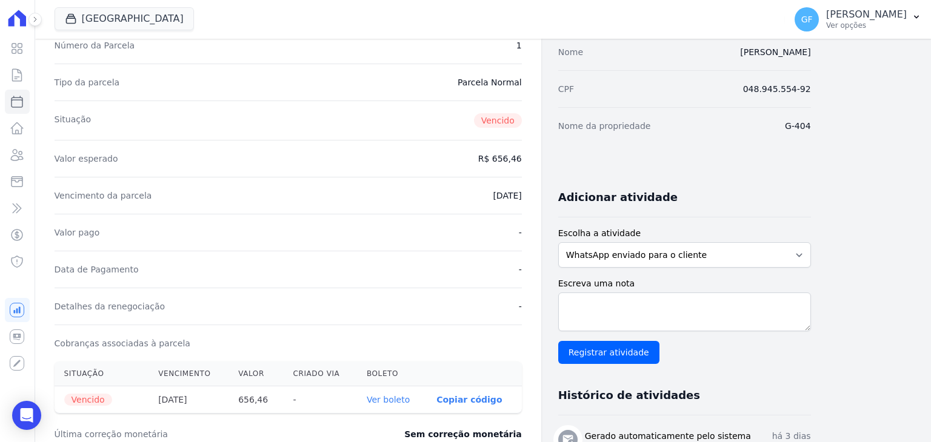
scroll to position [121, 0]
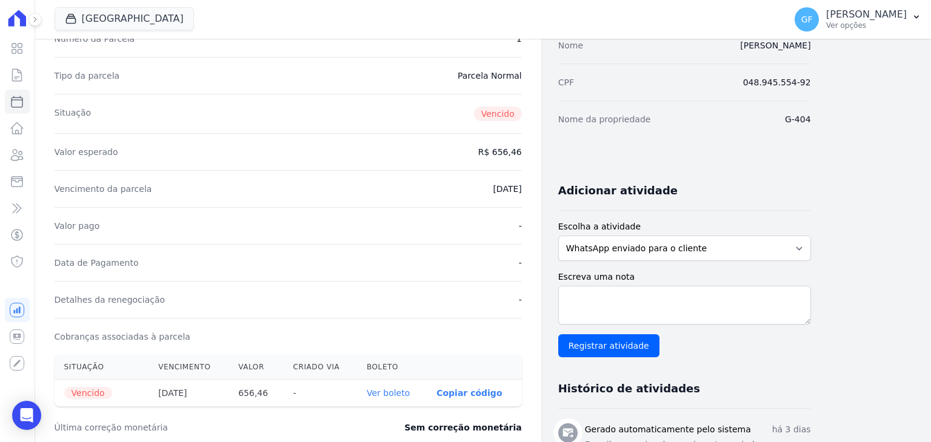
click at [384, 393] on link "Ver boleto" at bounding box center [388, 393] width 43 height 10
